Goal: Information Seeking & Learning: Compare options

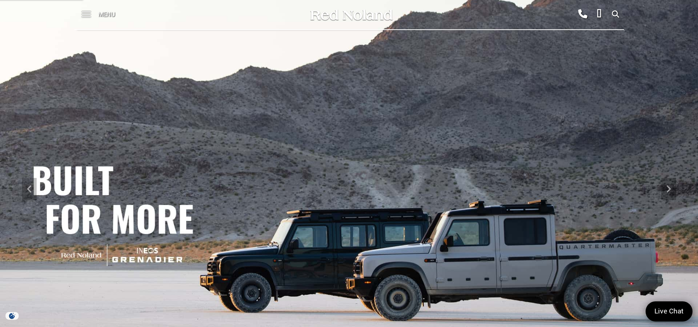
click at [107, 15] on span "Menu" at bounding box center [106, 14] width 17 height 29
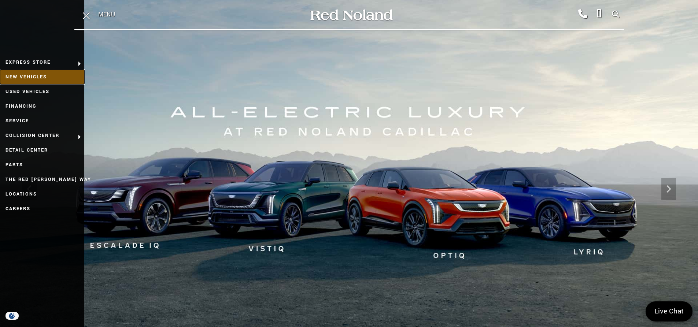
click at [37, 75] on link "New Vehicles" at bounding box center [42, 77] width 84 height 15
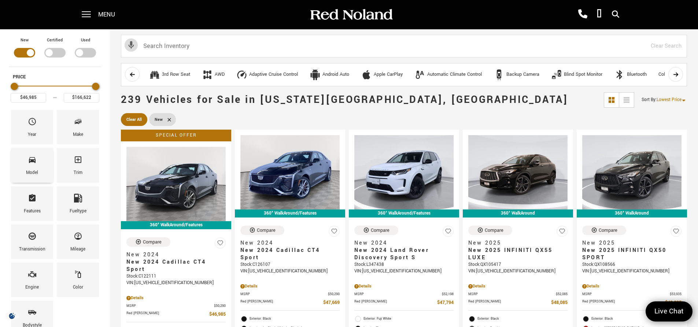
click at [28, 153] on div "Model" at bounding box center [32, 165] width 42 height 34
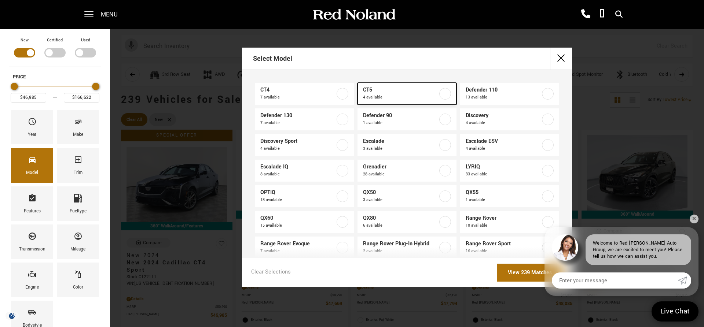
click at [440, 95] on label at bounding box center [445, 94] width 12 height 12
type input "$51,467"
type input "$60,085"
checkbox input "true"
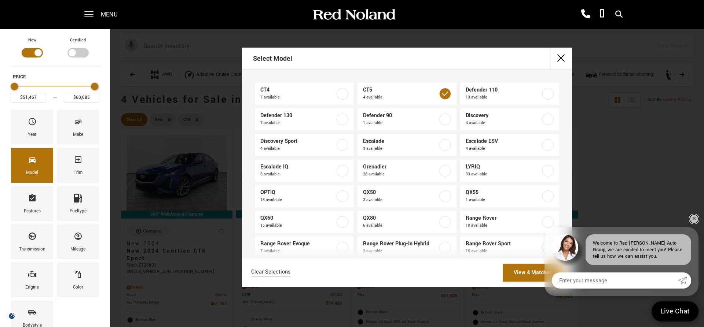
click at [695, 220] on link "✕" at bounding box center [694, 219] width 9 height 9
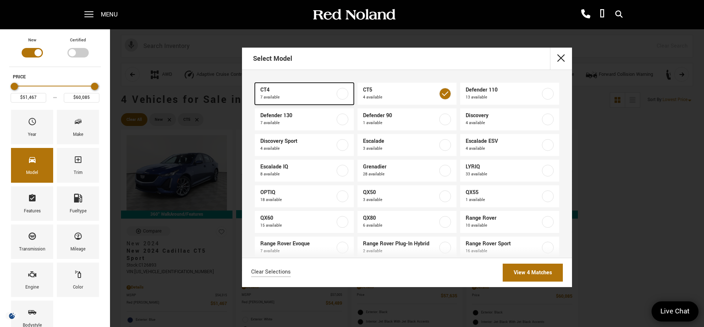
click at [343, 92] on label at bounding box center [343, 94] width 12 height 12
type input "$46,985"
checkbox input "true"
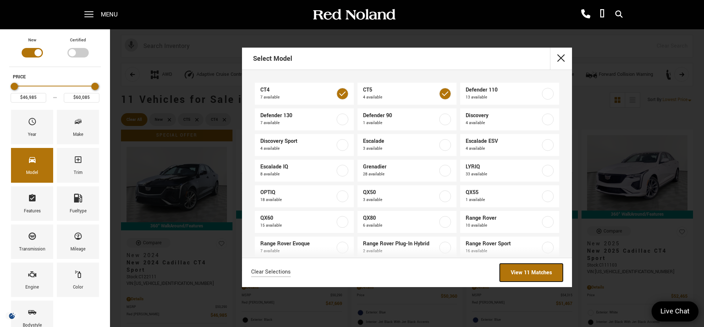
click at [529, 274] on link "View 11 Matches" at bounding box center [531, 273] width 63 height 18
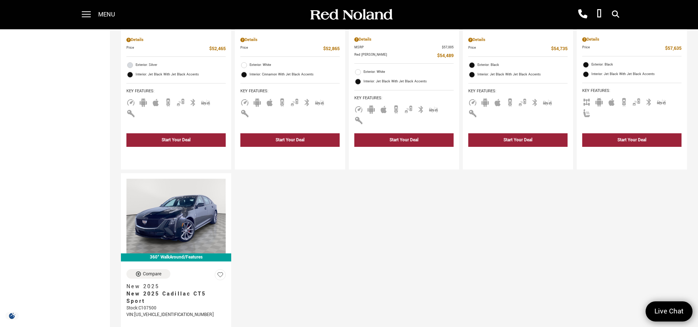
scroll to position [550, 0]
